Goal: Information Seeking & Learning: Learn about a topic

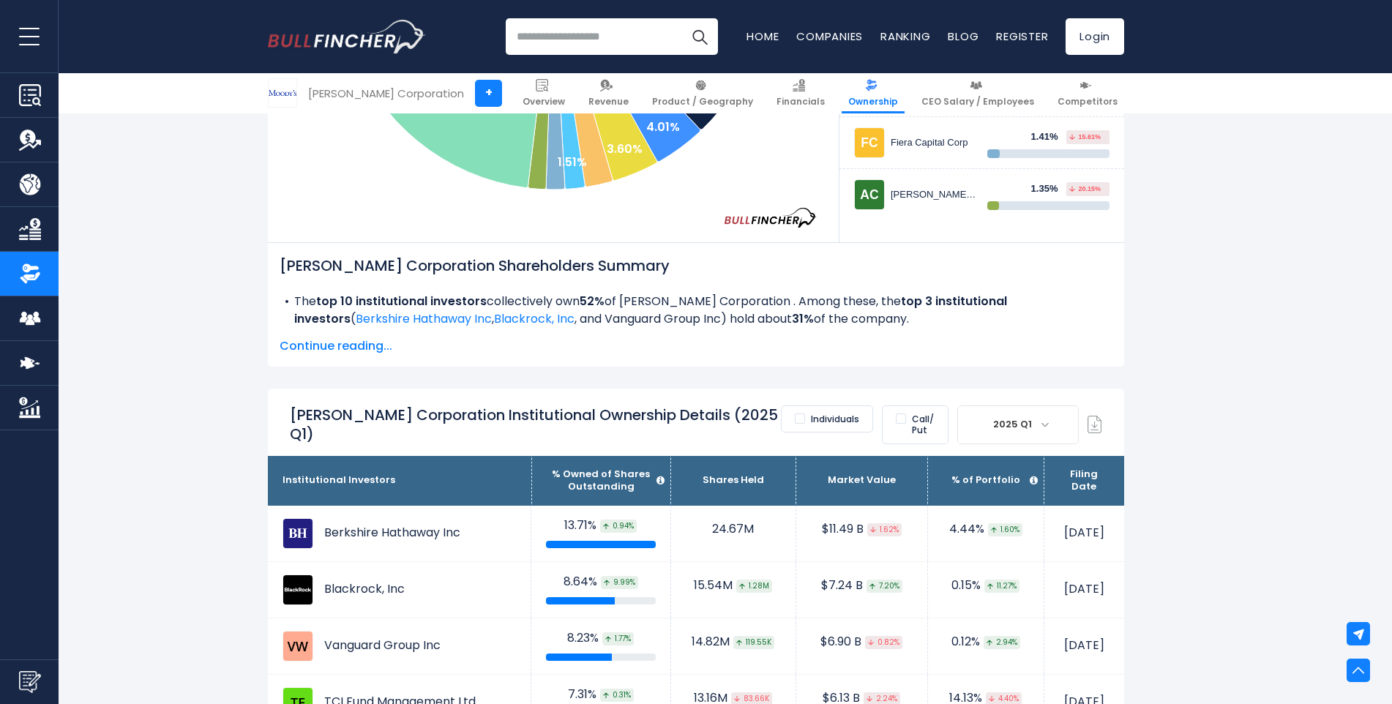
scroll to position [658, 0]
click at [1048, 420] on span at bounding box center [1044, 424] width 8 height 8
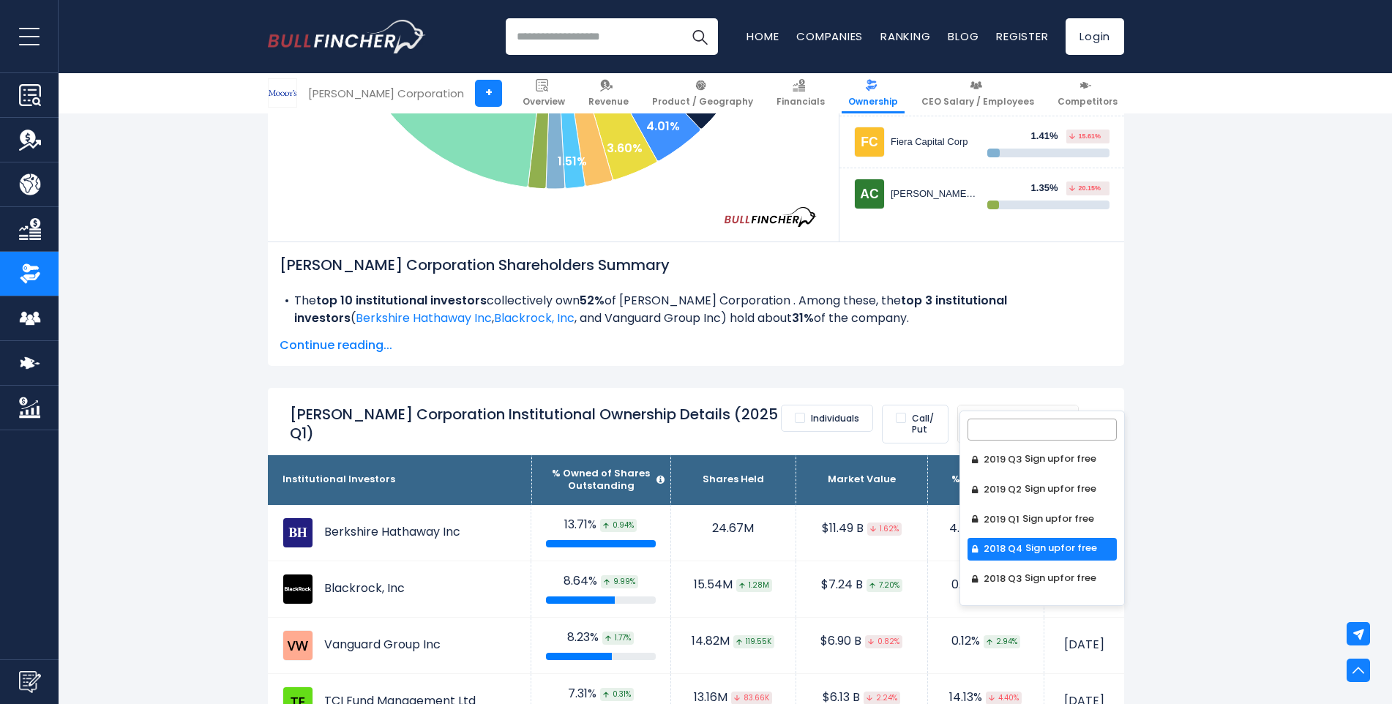
click at [1046, 541] on span "Sign up" at bounding box center [1042, 548] width 35 height 14
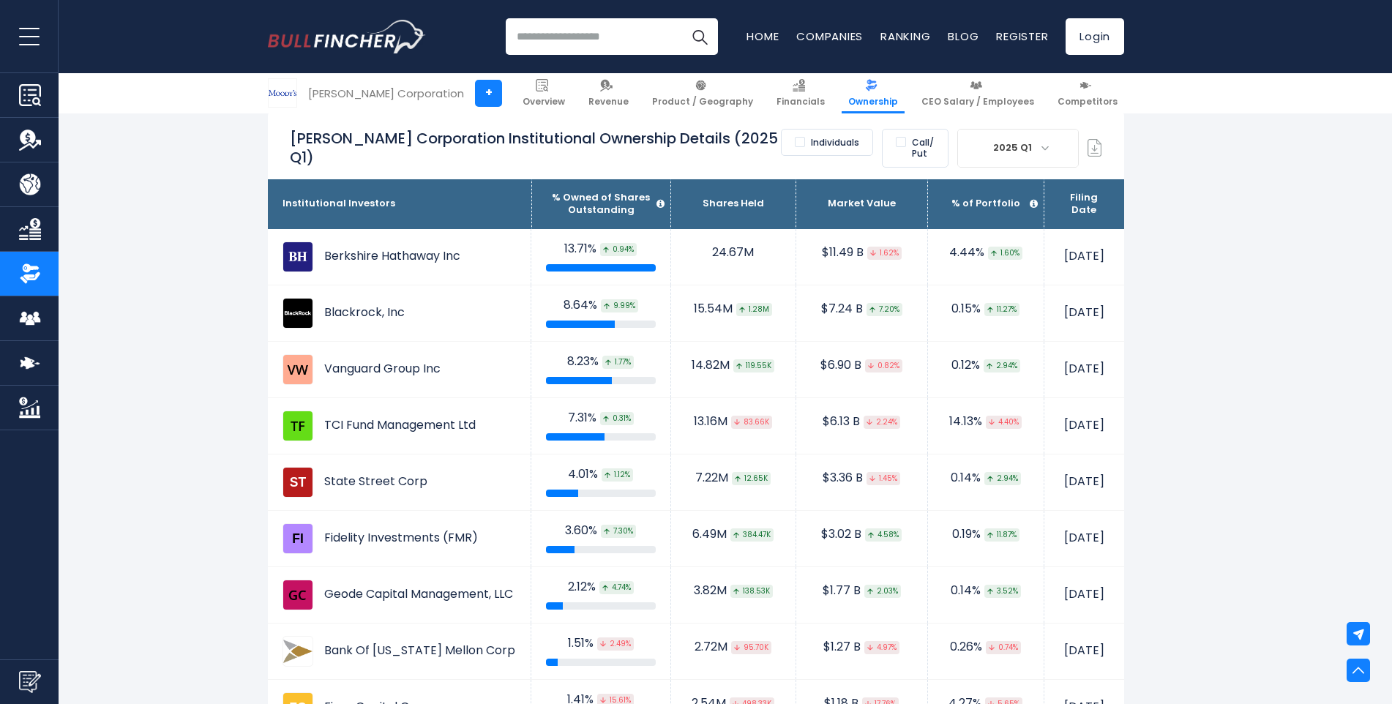
scroll to position [878, 0]
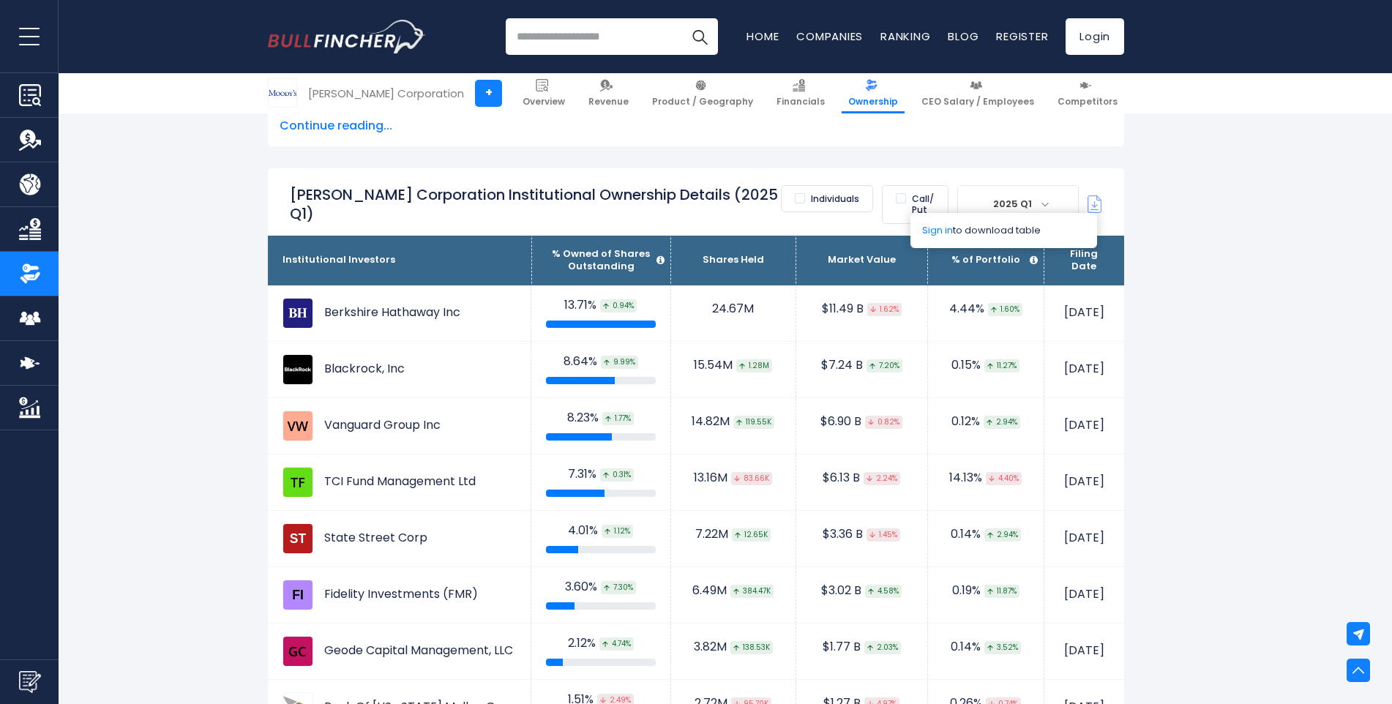
click at [1089, 195] on img at bounding box center [1094, 204] width 15 height 18
click at [1094, 195] on img at bounding box center [1094, 204] width 15 height 18
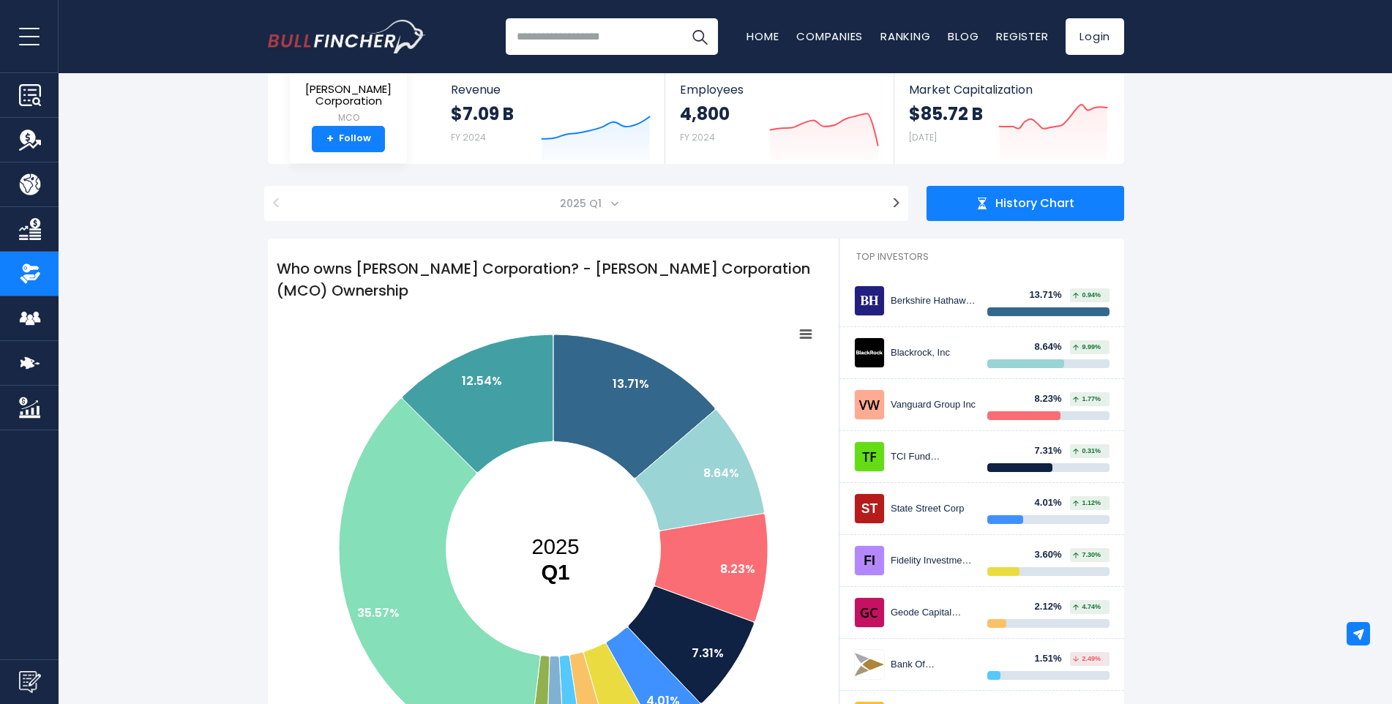
scroll to position [7, 0]
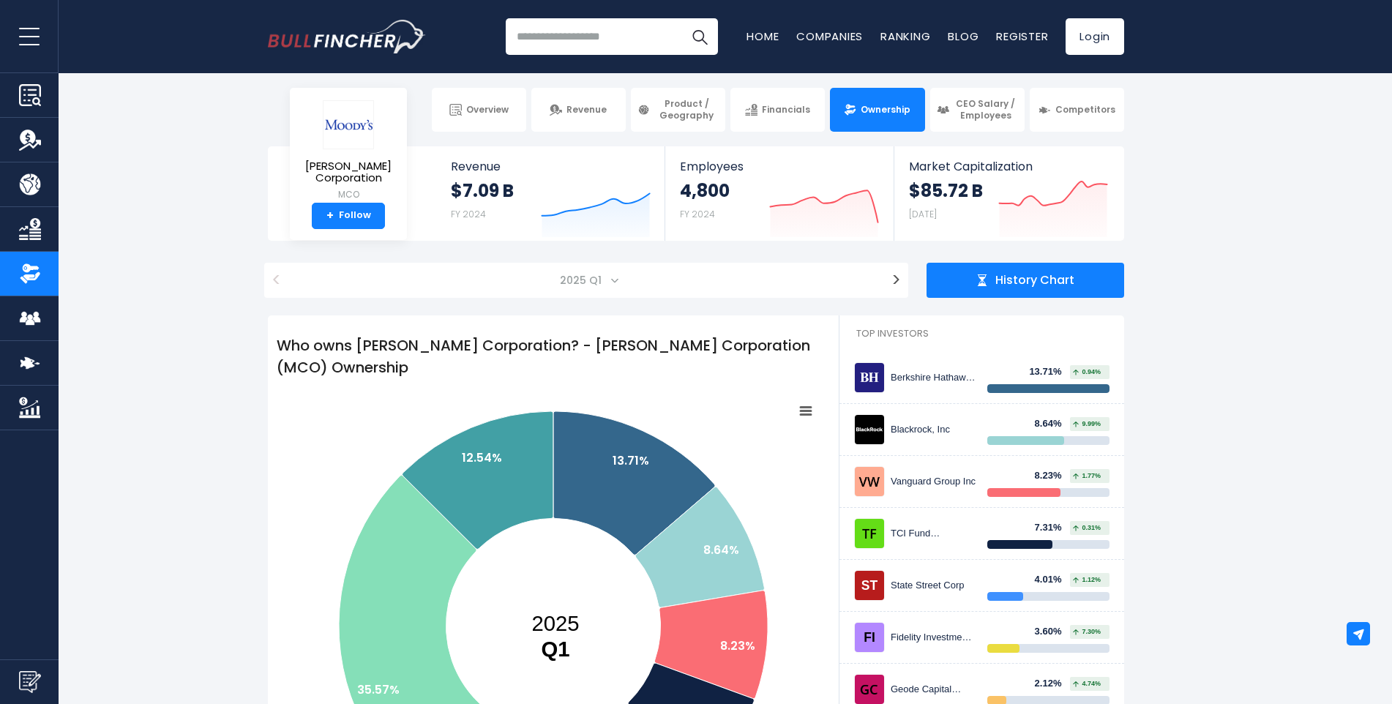
click at [804, 400] on rect at bounding box center [805, 410] width 20 height 20
click at [790, 511] on li "Download JPEG Image" at bounding box center [755, 521] width 107 height 20
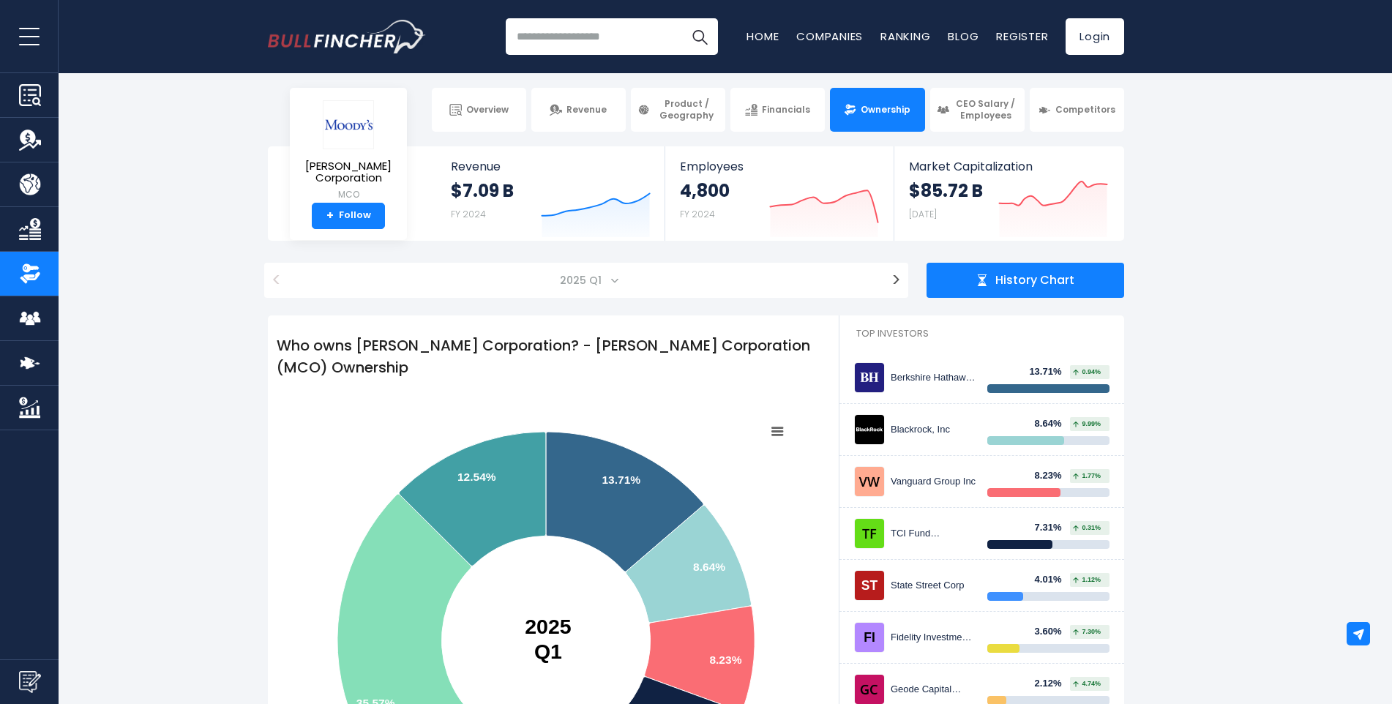
scroll to position [0, 0]
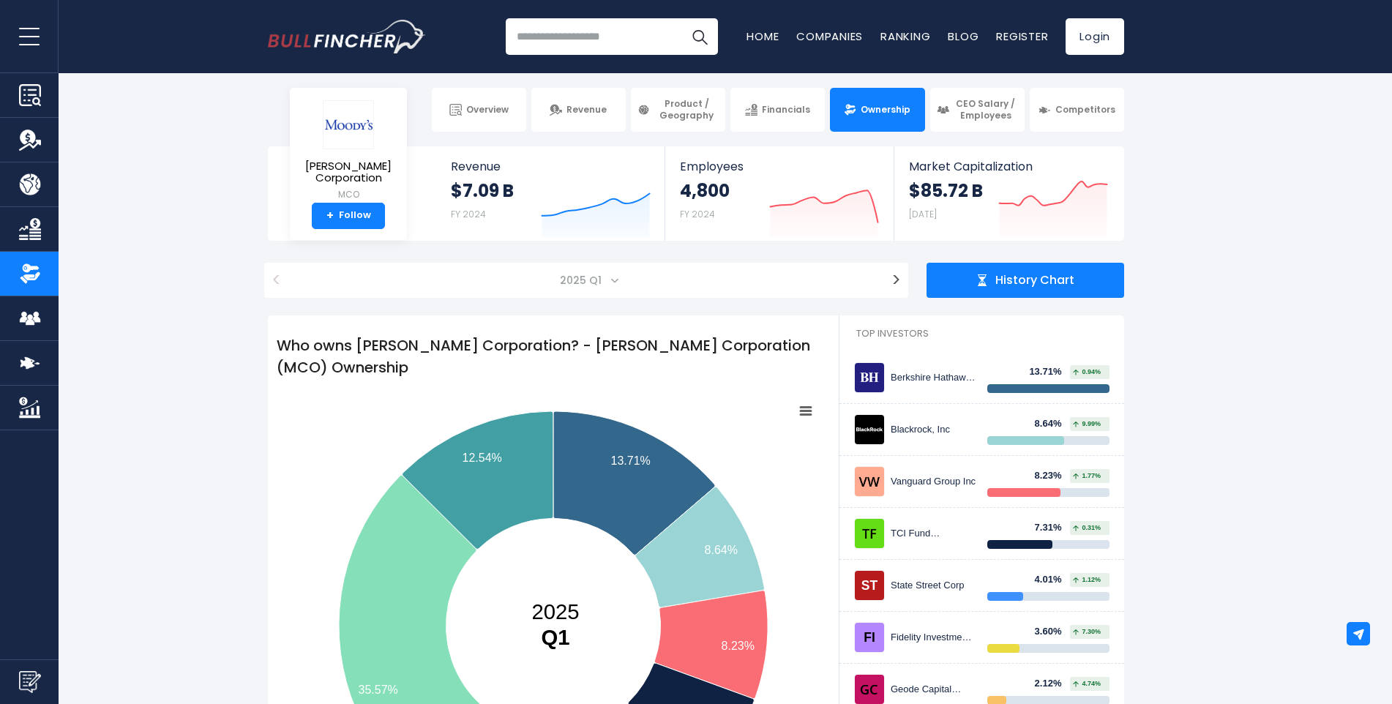
click at [808, 400] on rect at bounding box center [805, 410] width 20 height 20
click at [744, 447] on li "Print chart" at bounding box center [755, 457] width 107 height 20
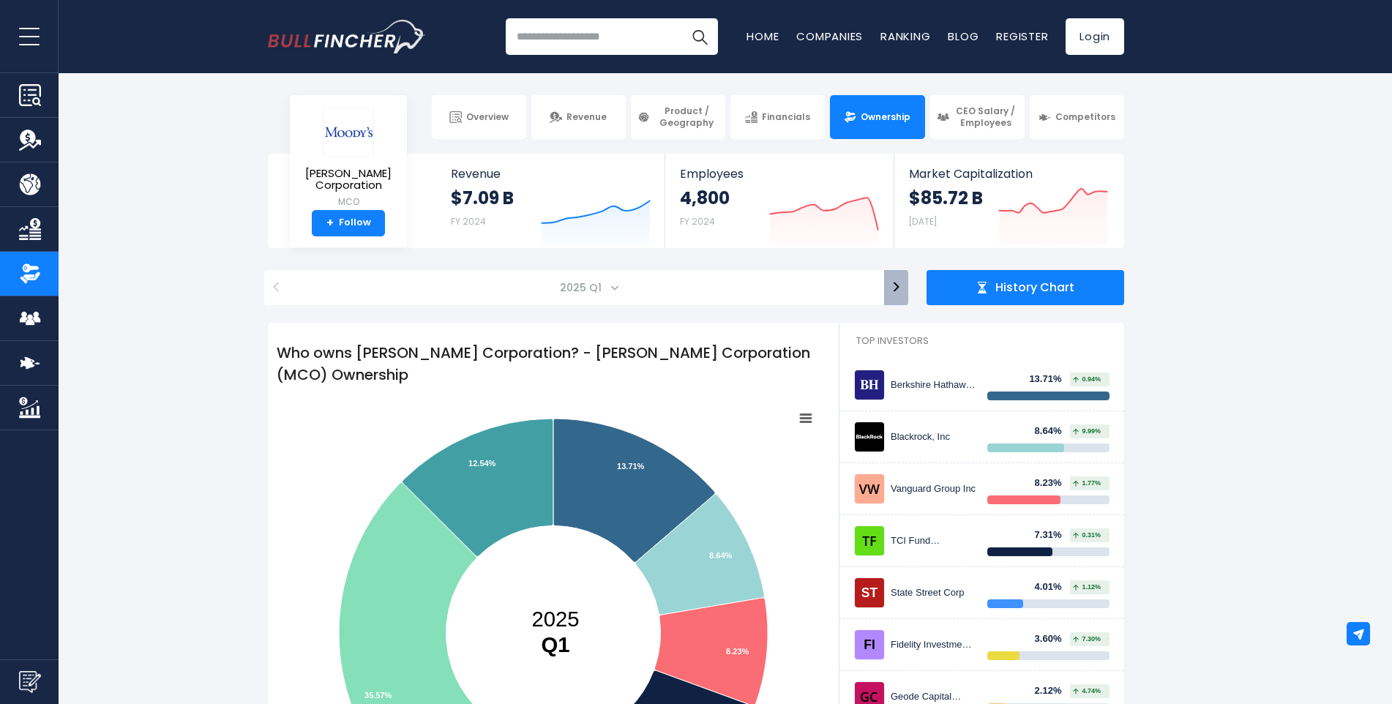
click at [893, 290] on button ">" at bounding box center [896, 287] width 24 height 35
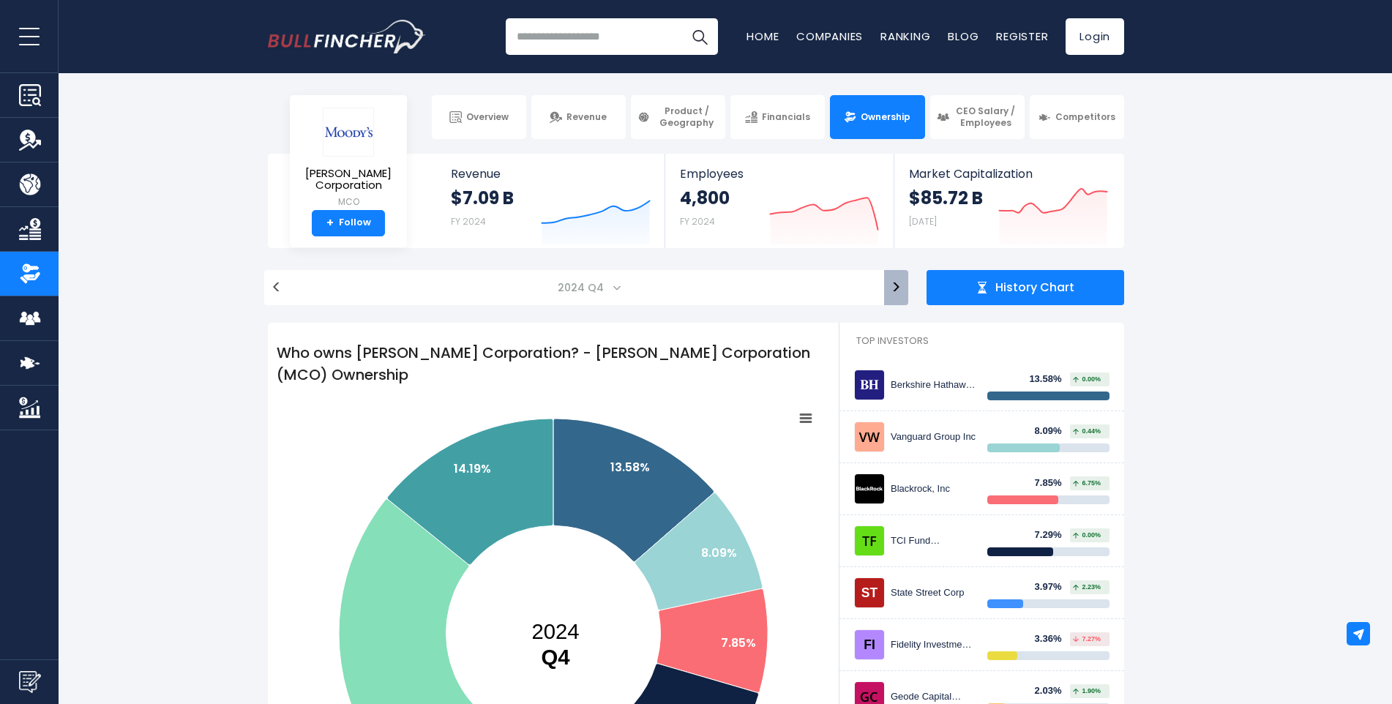
click at [893, 288] on button ">" at bounding box center [896, 287] width 24 height 35
select select "*******"
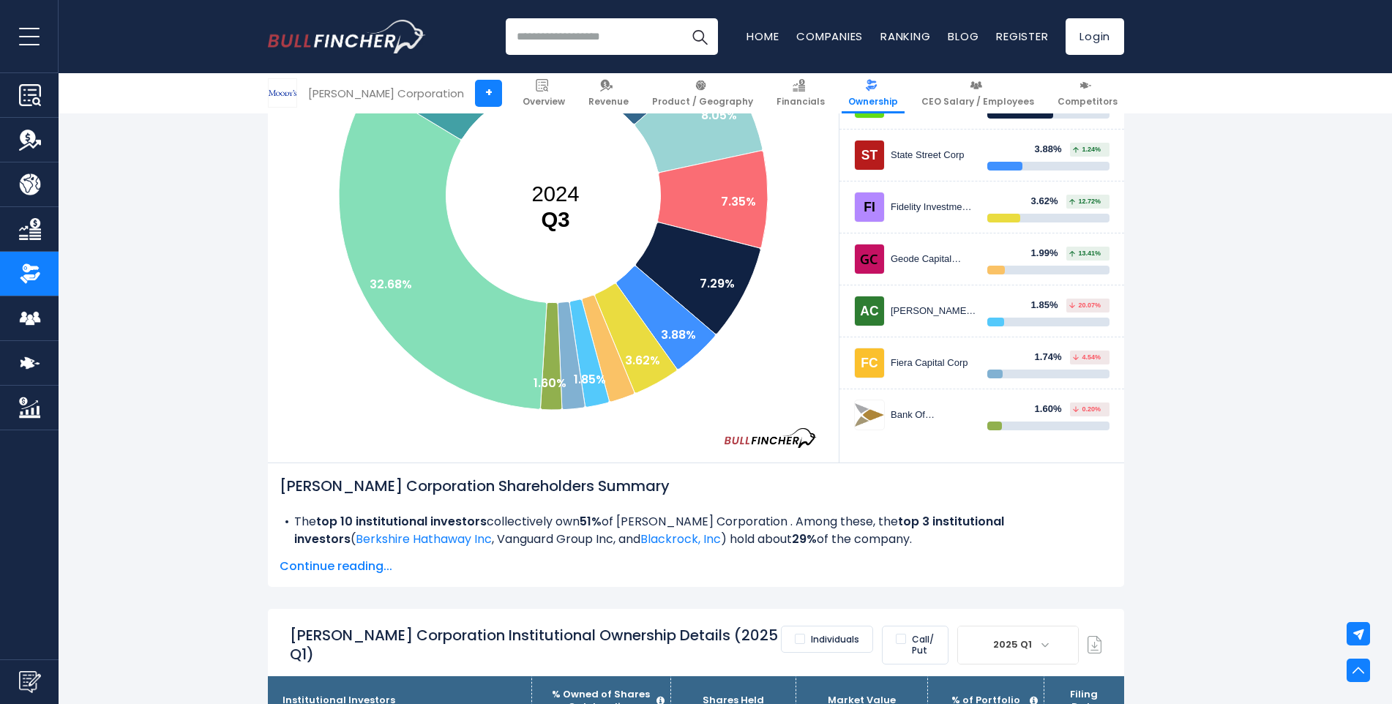
scroll to position [439, 0]
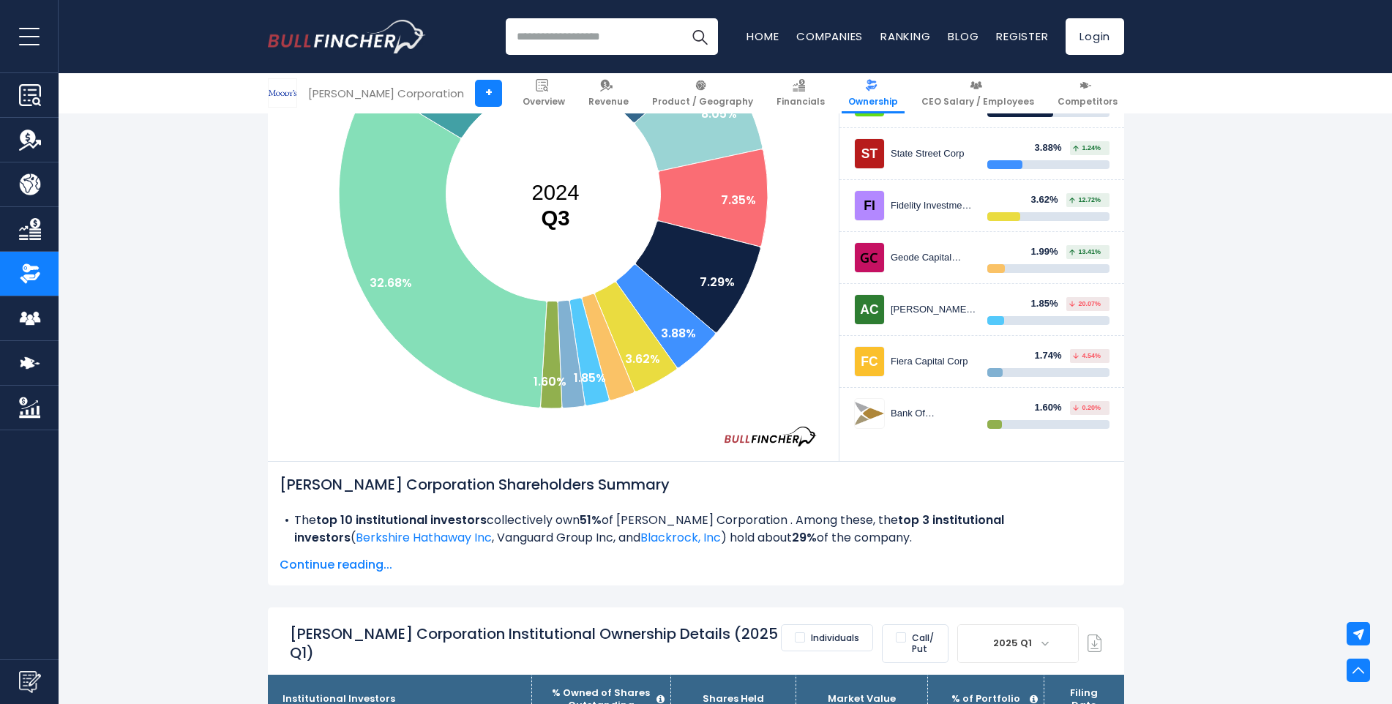
click at [325, 556] on span "Continue reading..." at bounding box center [695, 565] width 833 height 18
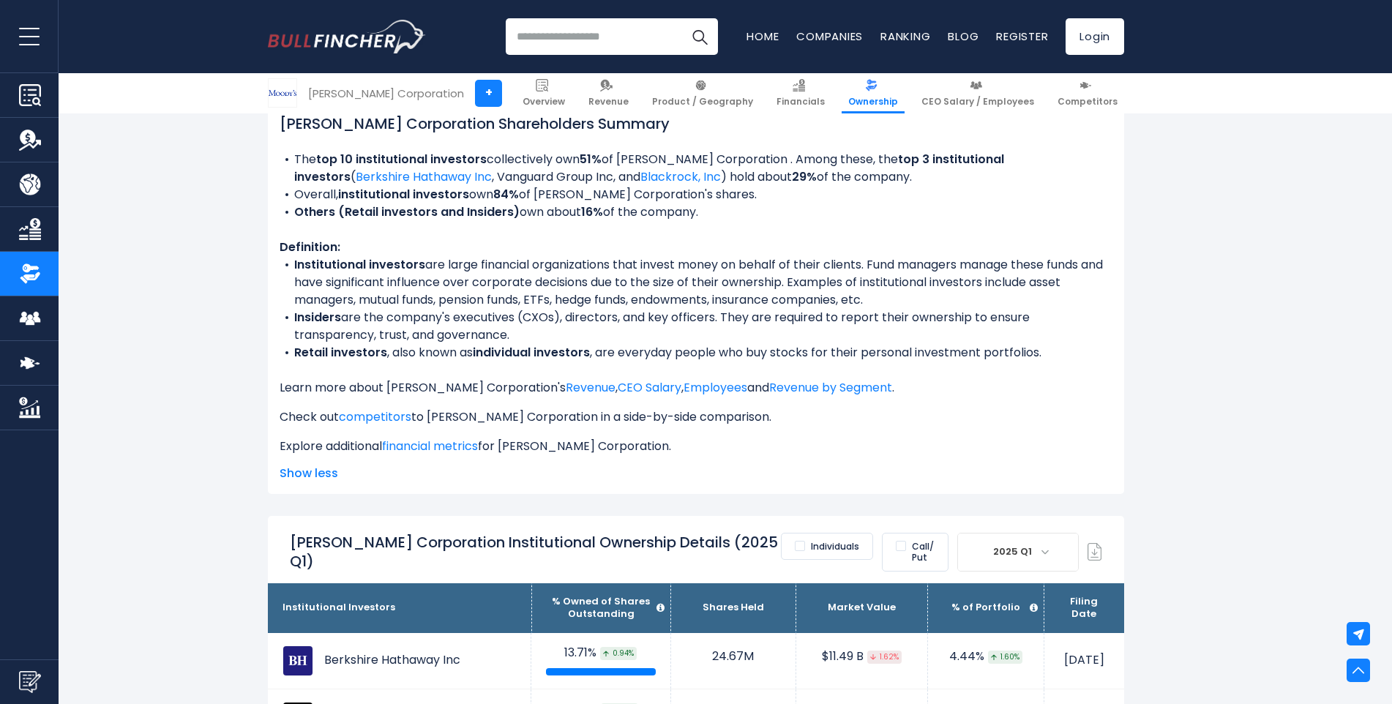
scroll to position [805, 0]
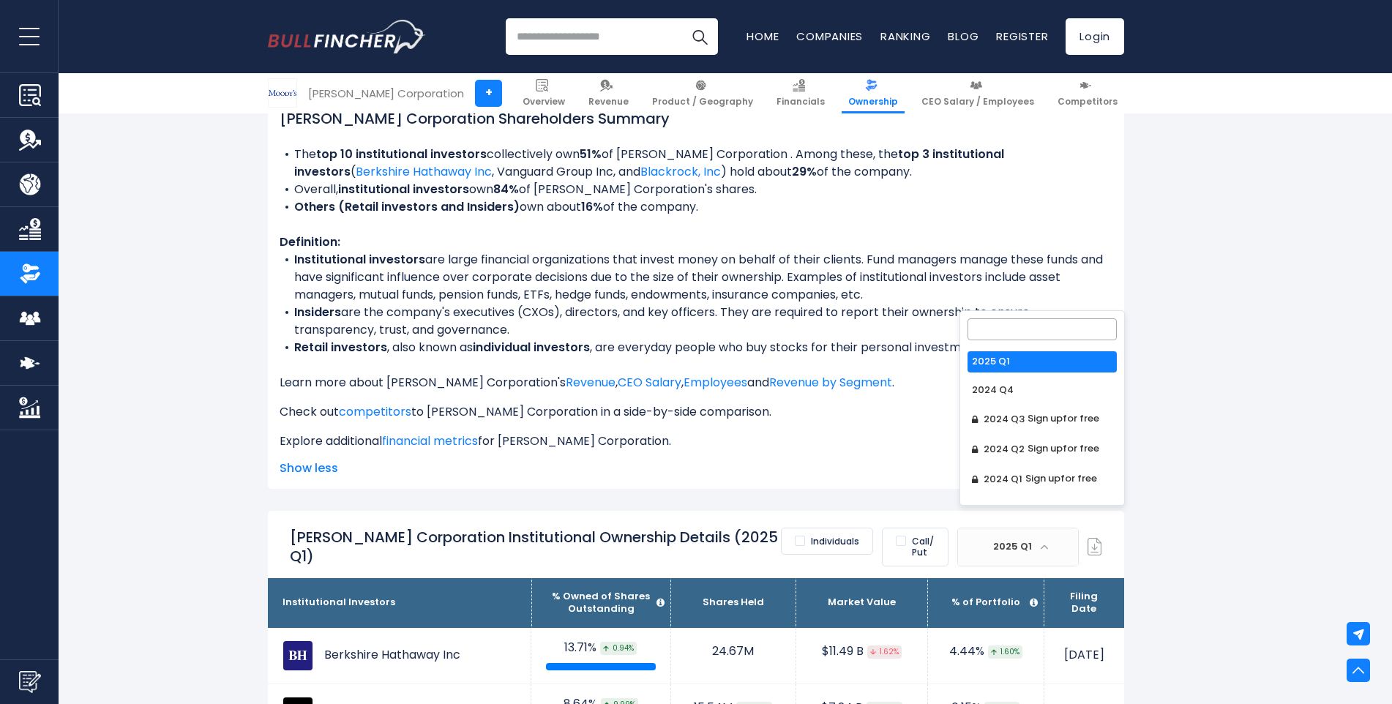
click at [1045, 543] on span at bounding box center [1044, 547] width 8 height 8
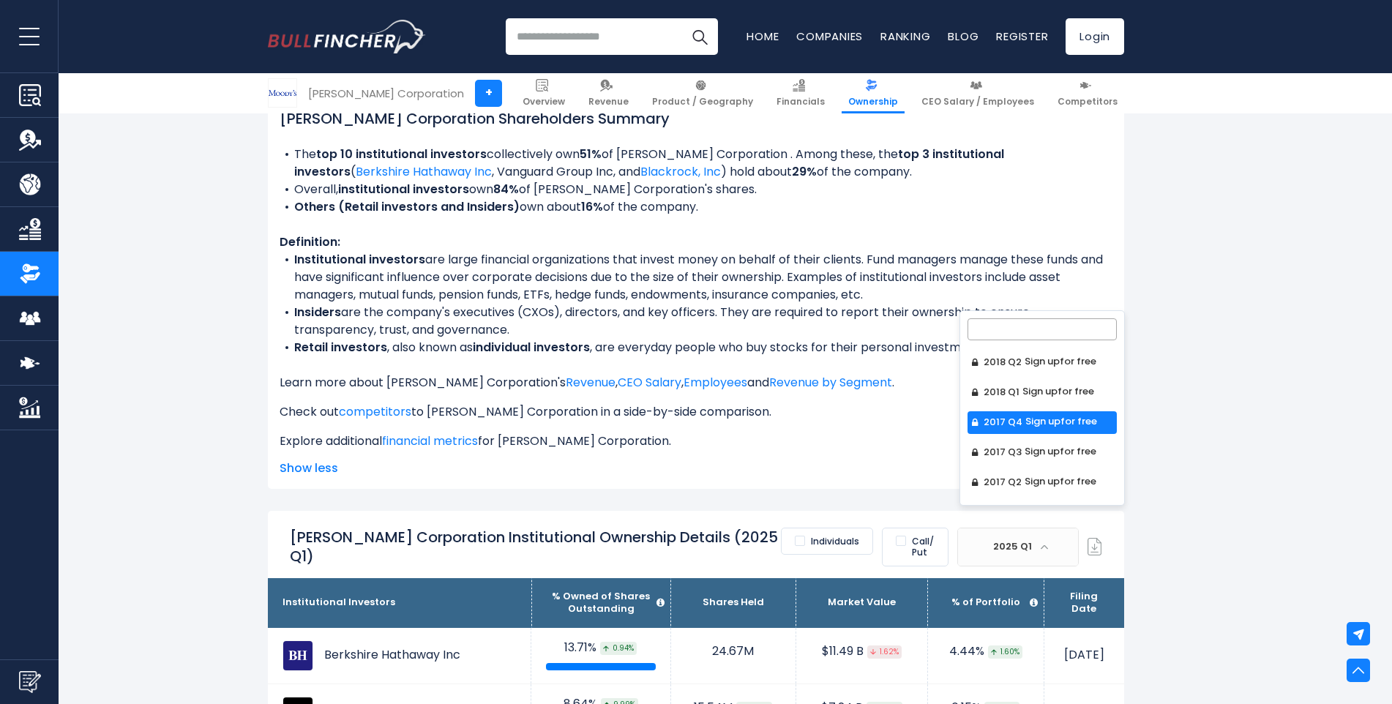
click at [1013, 425] on Q4 "2017 Q4 Sign up for free" at bounding box center [1041, 422] width 149 height 23
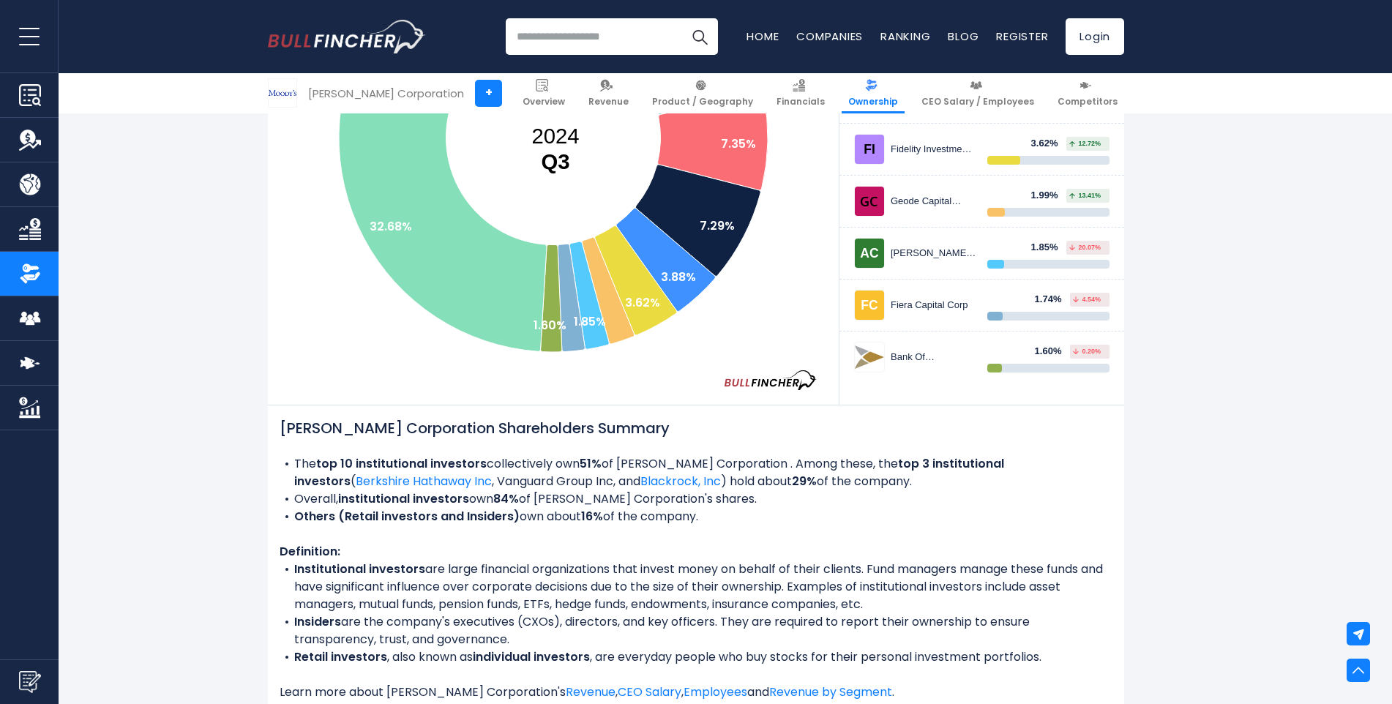
scroll to position [512, 0]
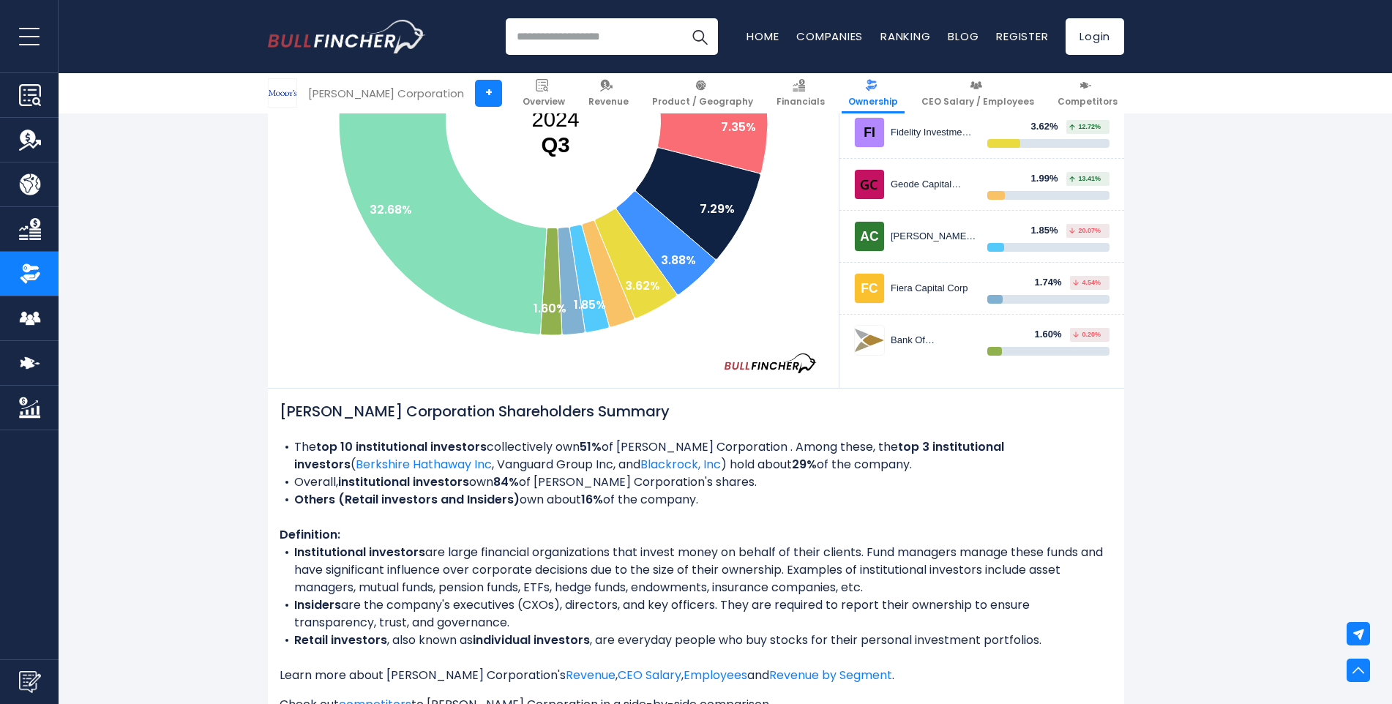
drag, startPoint x: 280, startPoint y: 391, endPoint x: 731, endPoint y: 480, distance: 459.3
click at [731, 480] on div "[PERSON_NAME] Corporation Shareholders Summary The top 10 institutional investo…" at bounding box center [695, 571] width 833 height 342
copy div "[PERSON_NAME] Corporation Shareholders Summary The top 10 institutional investo…"
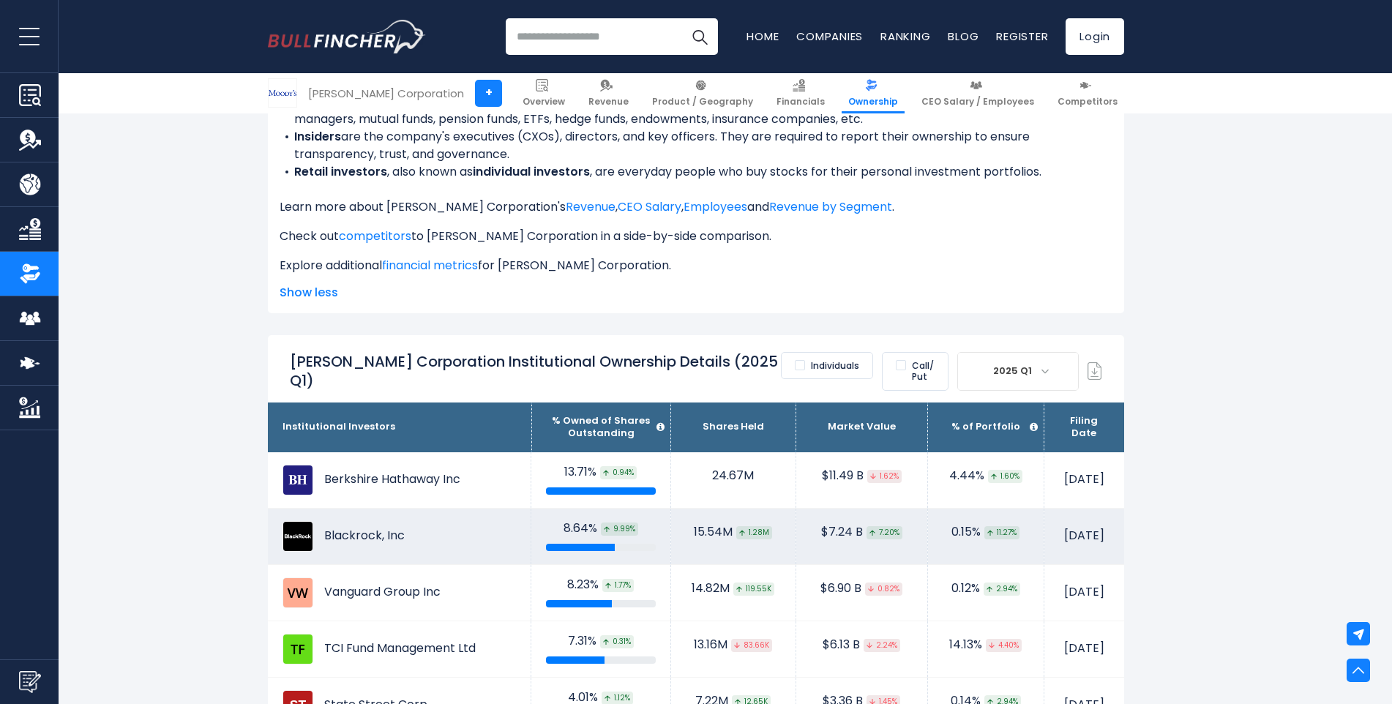
scroll to position [1024, 0]
